Goal: Communication & Community: Connect with others

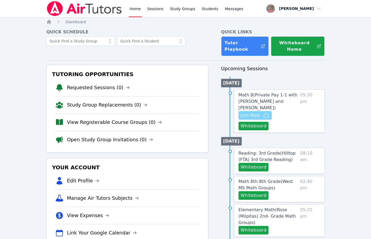
click at [245, 115] on span "Join Now" at bounding box center [250, 115] width 19 height 6
click at [260, 196] on button "Whiteboard" at bounding box center [253, 196] width 30 height 9
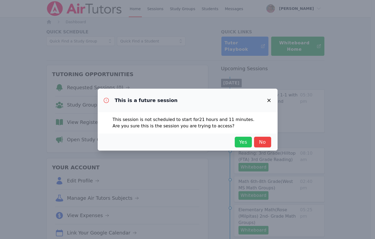
click at [242, 138] on button "Yes" at bounding box center [243, 142] width 17 height 11
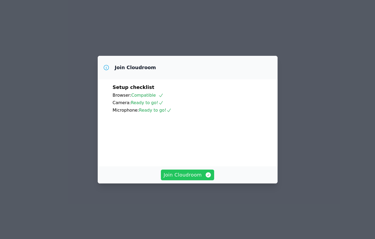
click at [184, 179] on span "Join Cloudroom" at bounding box center [187, 174] width 48 height 7
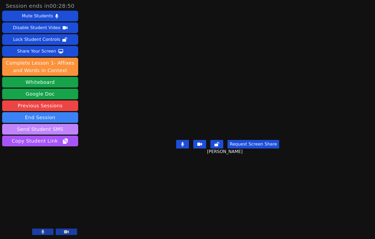
click at [39, 129] on button "Send Student SMS" at bounding box center [40, 129] width 76 height 11
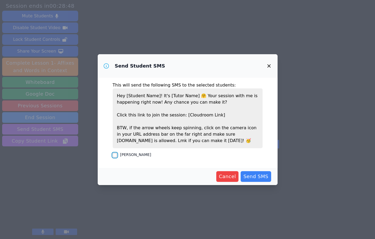
click at [114, 157] on input "Jayden Weaver" at bounding box center [115, 155] width 4 height 4
checkbox input "true"
click at [255, 175] on span "Send SMS" at bounding box center [255, 176] width 25 height 7
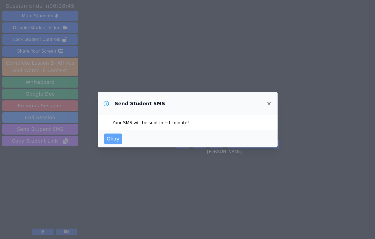
click at [115, 141] on span "Okay" at bounding box center [113, 138] width 13 height 7
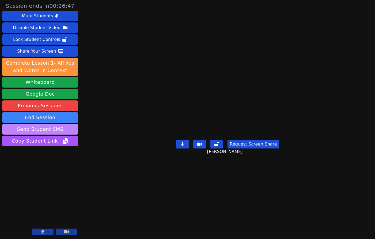
click at [46, 133] on button "Send Student SMS" at bounding box center [40, 129] width 76 height 11
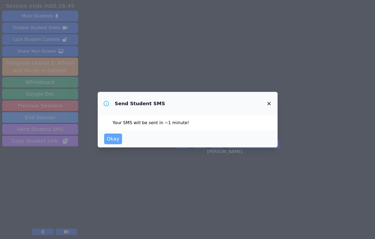
click at [114, 140] on span "Okay" at bounding box center [113, 138] width 13 height 7
